Goal: Transaction & Acquisition: Subscribe to service/newsletter

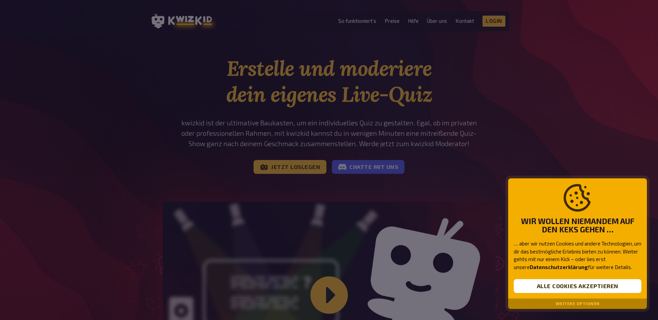
click at [506, 144] on div at bounding box center [329, 160] width 658 height 320
click at [567, 281] on button "Alle Cookies akzeptieren" at bounding box center [578, 287] width 128 height 14
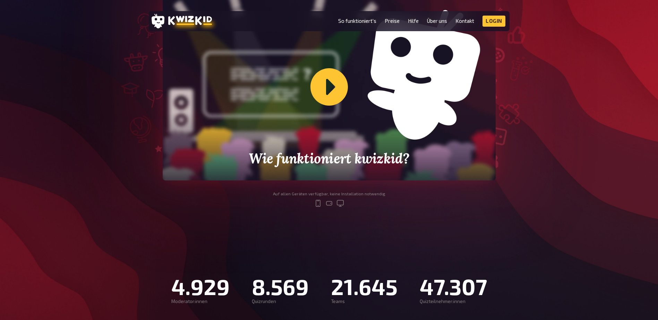
scroll to position [208, 0]
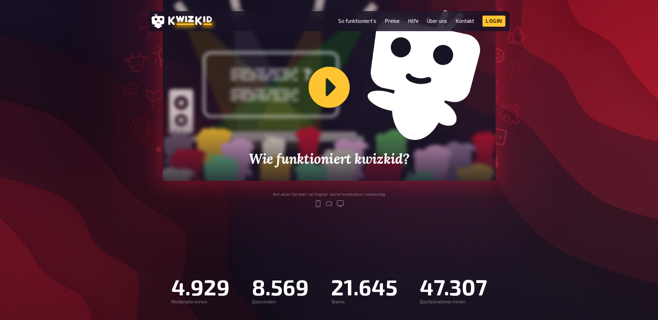
click at [320, 79] on div "Wie funktioniert kwizkid?" at bounding box center [329, 87] width 333 height 187
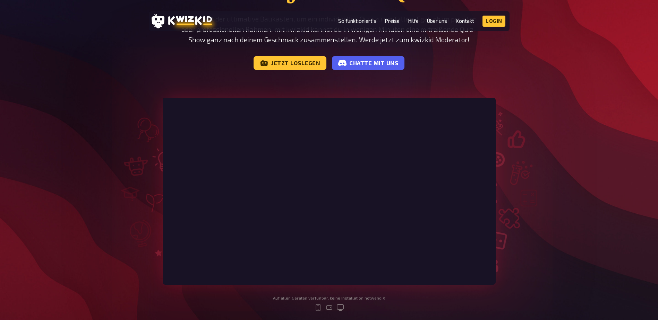
scroll to position [0, 0]
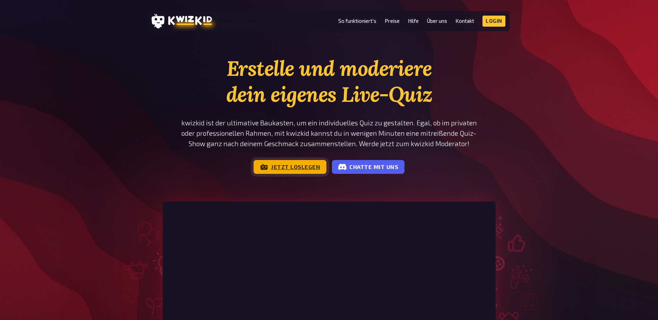
click at [285, 168] on link "Jetzt loslegen" at bounding box center [290, 167] width 73 height 14
click at [391, 22] on link "Preise" at bounding box center [392, 21] width 15 height 6
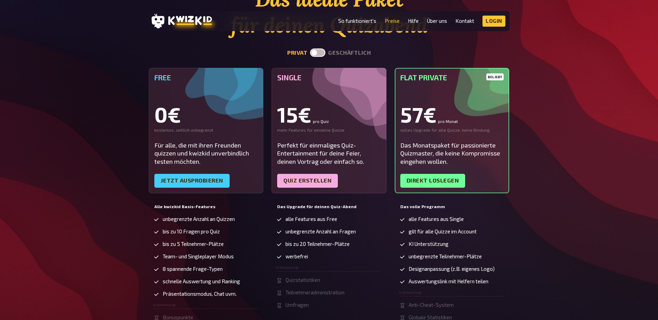
scroll to position [104, 0]
